Goal: Task Accomplishment & Management: Use online tool/utility

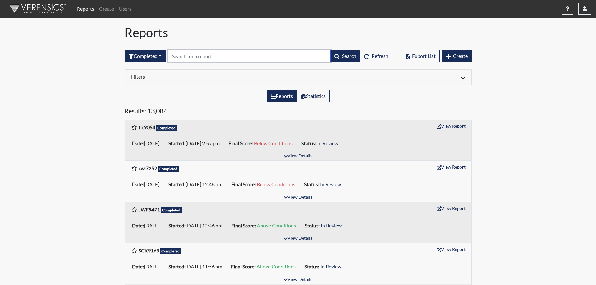
click at [215, 55] on input "text" at bounding box center [249, 56] width 163 height 12
type input "tlc9064"
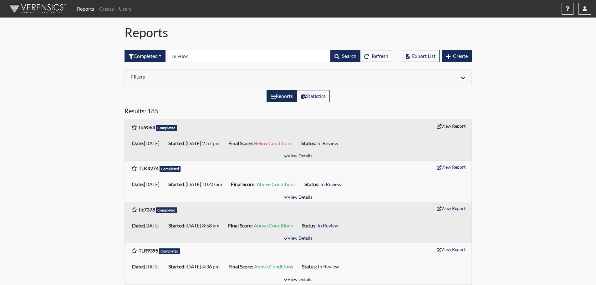
click at [447, 126] on button "View Report" at bounding box center [451, 126] width 34 height 10
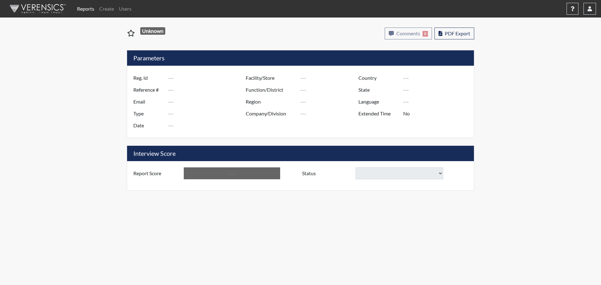
type input "tlc9064"
type input "51396"
type input "---"
type input "Corrections Pre-Employment"
type input "[DATE]"
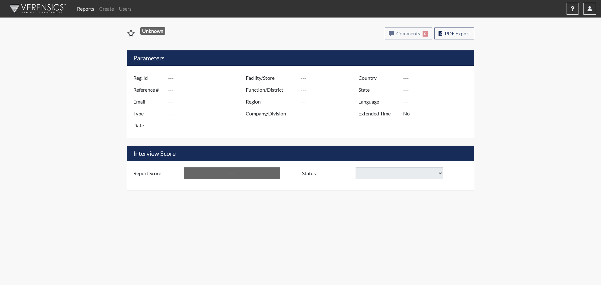
type input "[PERSON_NAME]"
type input "[GEOGRAPHIC_DATA]"
type input "[US_STATE]"
type input "English"
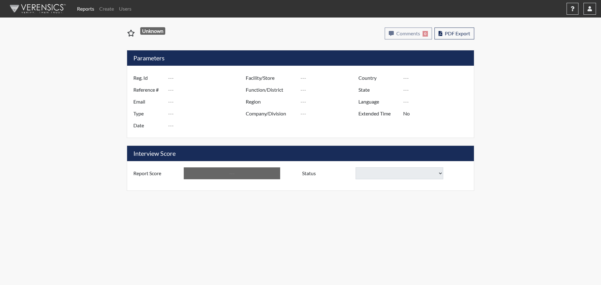
type input "Below Conditions"
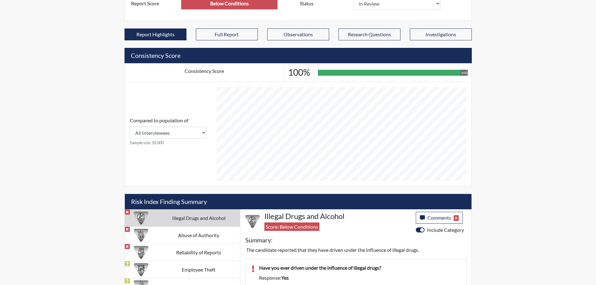
scroll to position [213, 0]
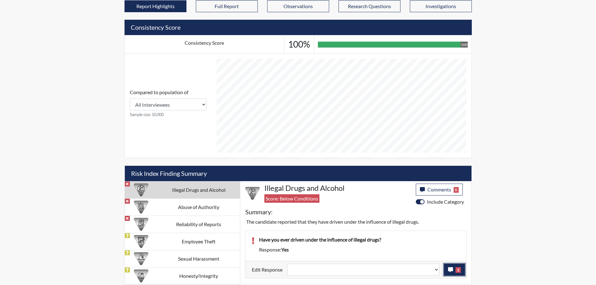
click at [448, 271] on icon "button" at bounding box center [450, 269] width 5 height 5
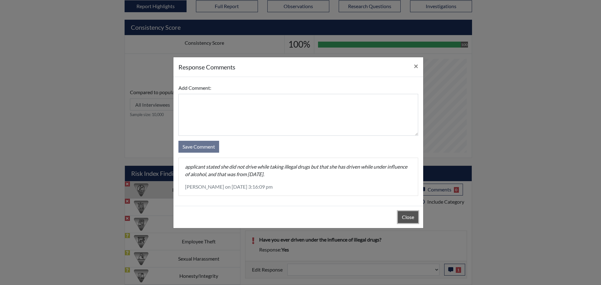
click at [408, 218] on button "Close" at bounding box center [408, 217] width 20 height 12
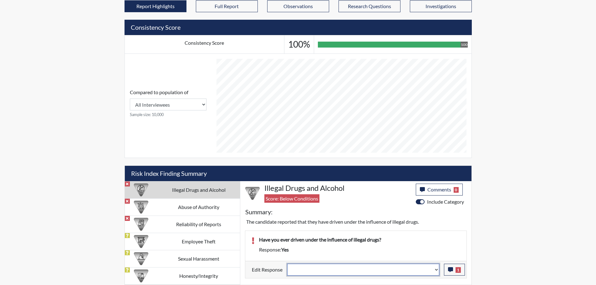
click at [435, 268] on select "Question is not relevant. Results will be updated. Reasonable explanation provi…" at bounding box center [363, 270] width 152 height 12
select select "reasonable-explanation-provided"
click at [287, 264] on select "Question is not relevant. Results will be updated. Reasonable explanation provi…" at bounding box center [363, 270] width 152 height 12
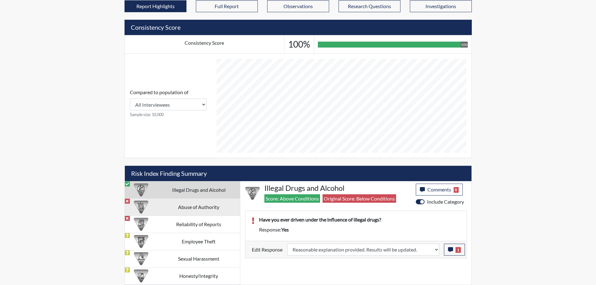
scroll to position [104, 260]
click at [205, 203] on td "Abuse of Authority" at bounding box center [199, 206] width 82 height 17
select select
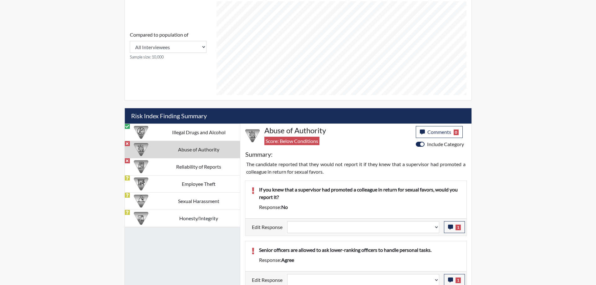
scroll to position [328, 0]
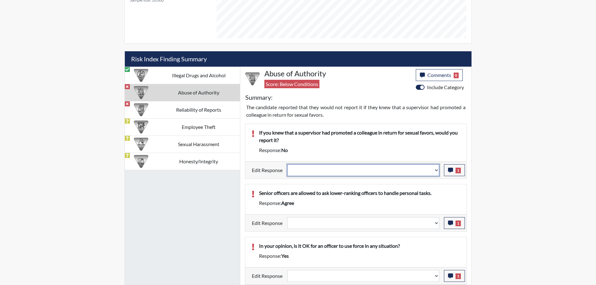
click at [435, 170] on select "Question is not relevant. Results will be updated. Reasonable explanation provi…" at bounding box center [363, 170] width 152 height 12
select select "reasonable-explanation-provided"
click at [287, 164] on select "Question is not relevant. Results will be updated. Reasonable explanation provi…" at bounding box center [363, 170] width 152 height 12
select select
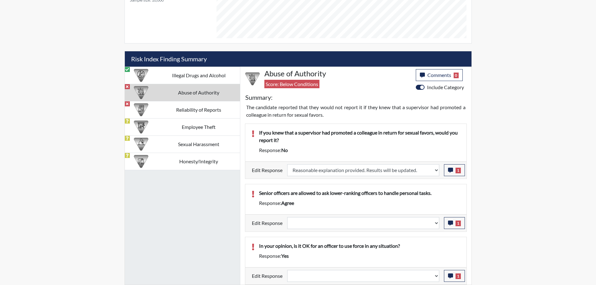
select select
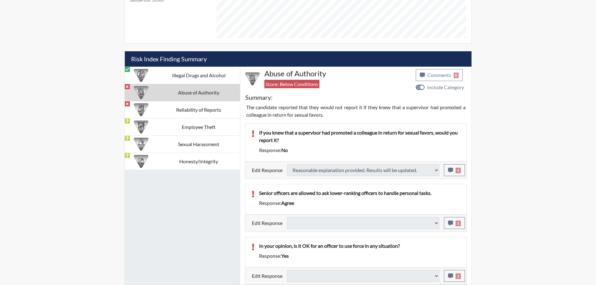
type input "Above Conditions"
select select
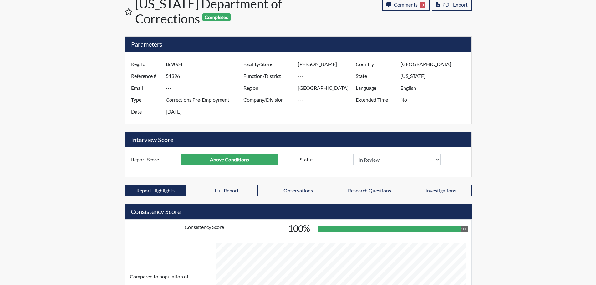
scroll to position [0, 0]
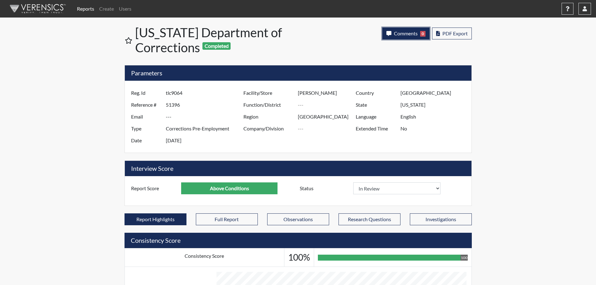
click at [400, 33] on span "Comments" at bounding box center [406, 33] width 24 height 6
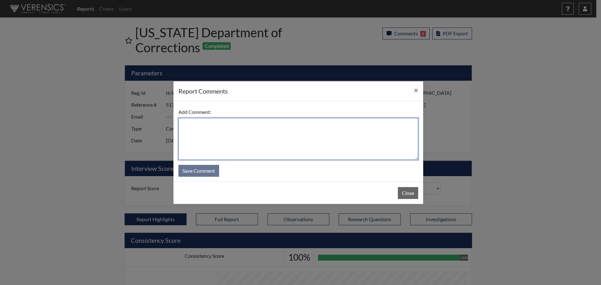
drag, startPoint x: 295, startPoint y: 138, endPoint x: 298, endPoint y: 133, distance: 5.7
click at [297, 135] on textarea at bounding box center [298, 139] width 240 height 42
type textarea "SL 9/19/2025"
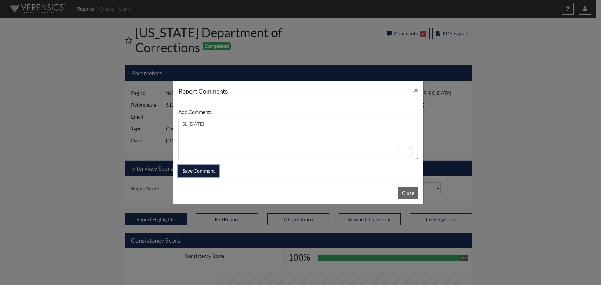
click at [206, 166] on button "Save Comment" at bounding box center [198, 171] width 41 height 12
select select
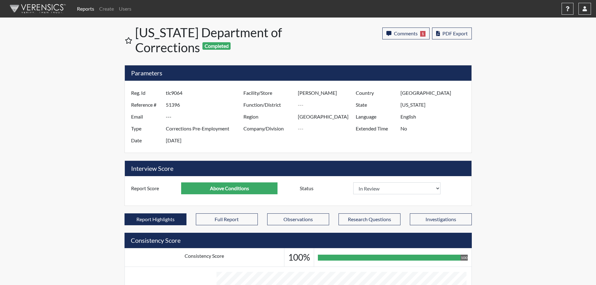
scroll to position [104, 260]
